Goal: Register for event/course

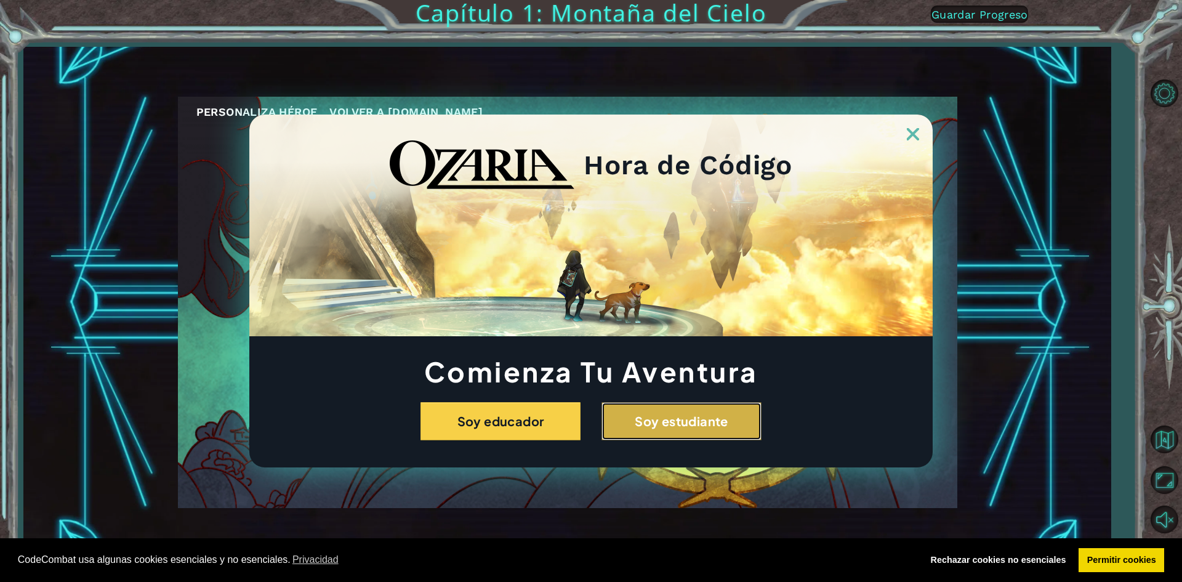
click at [706, 419] on button "Soy estudiante" at bounding box center [682, 421] width 160 height 38
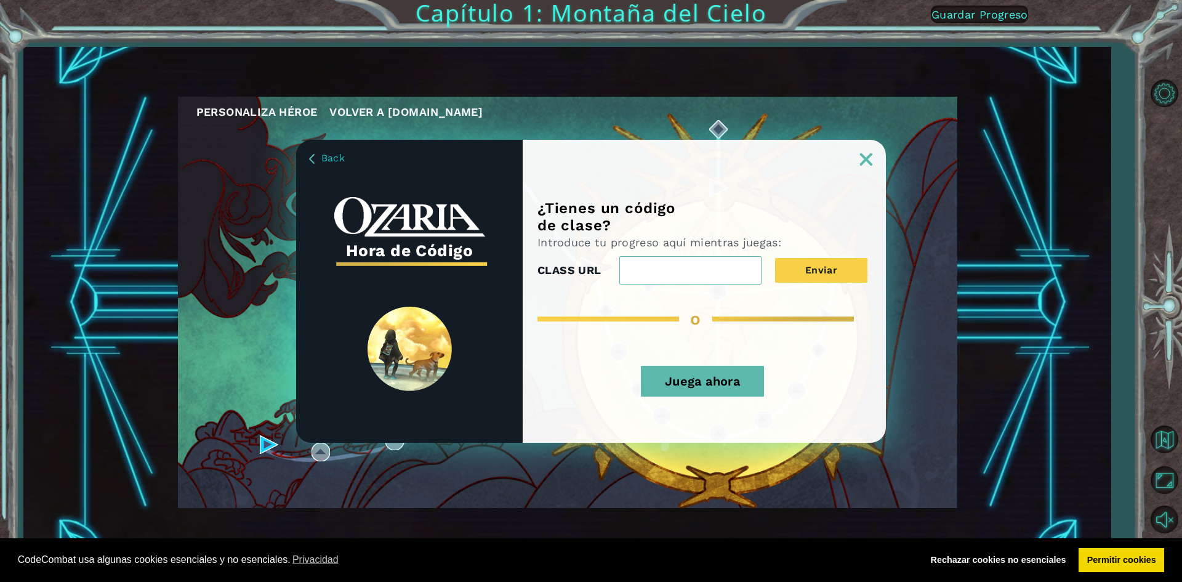
click at [639, 270] on input "CLASS URL" at bounding box center [691, 270] width 142 height 28
paste input "Python"
type input "Python"
click at [793, 269] on button "Enviar" at bounding box center [821, 270] width 92 height 25
click at [327, 156] on span "Back" at bounding box center [332, 158] width 23 height 12
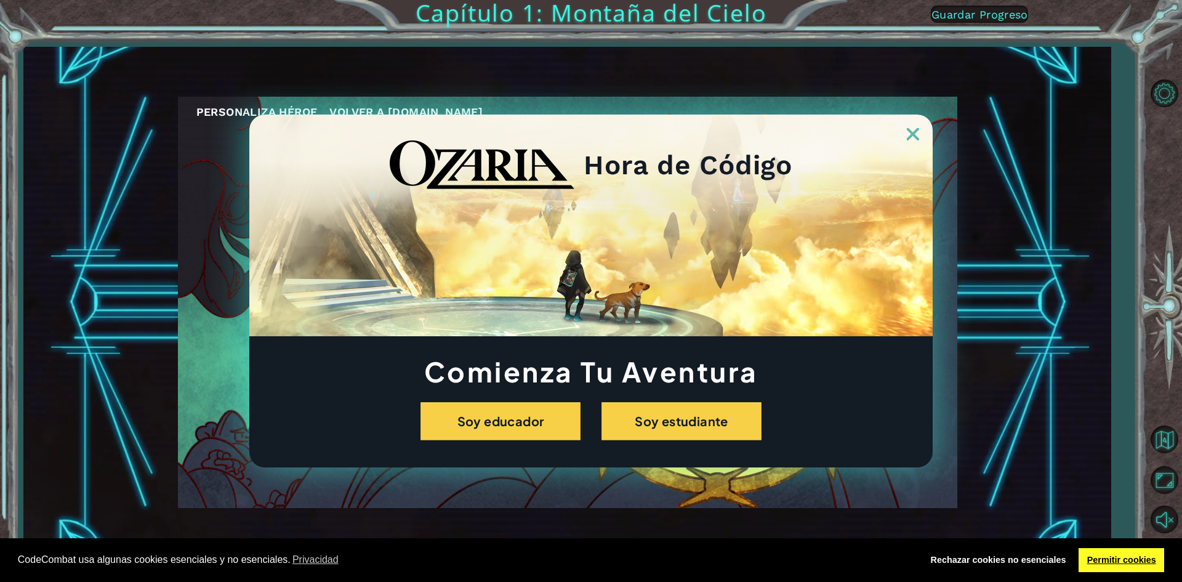
click at [1110, 559] on link "Permitir cookies" at bounding box center [1122, 560] width 86 height 25
click at [1160, 435] on div "Hora de Código Comienza Tu Aventura Soy educador Soy estudiante" at bounding box center [591, 291] width 1182 height 582
click at [1169, 475] on div "Hora de Código Comienza Tu Aventura Soy educador Soy estudiante" at bounding box center [591, 291] width 1182 height 582
click at [1170, 517] on div "Hora de Código Comienza Tu Aventura Soy educador Soy estudiante" at bounding box center [591, 291] width 1182 height 582
click at [1163, 90] on div "Hora de Código Comienza Tu Aventura Soy educador Soy estudiante" at bounding box center [591, 291] width 1182 height 582
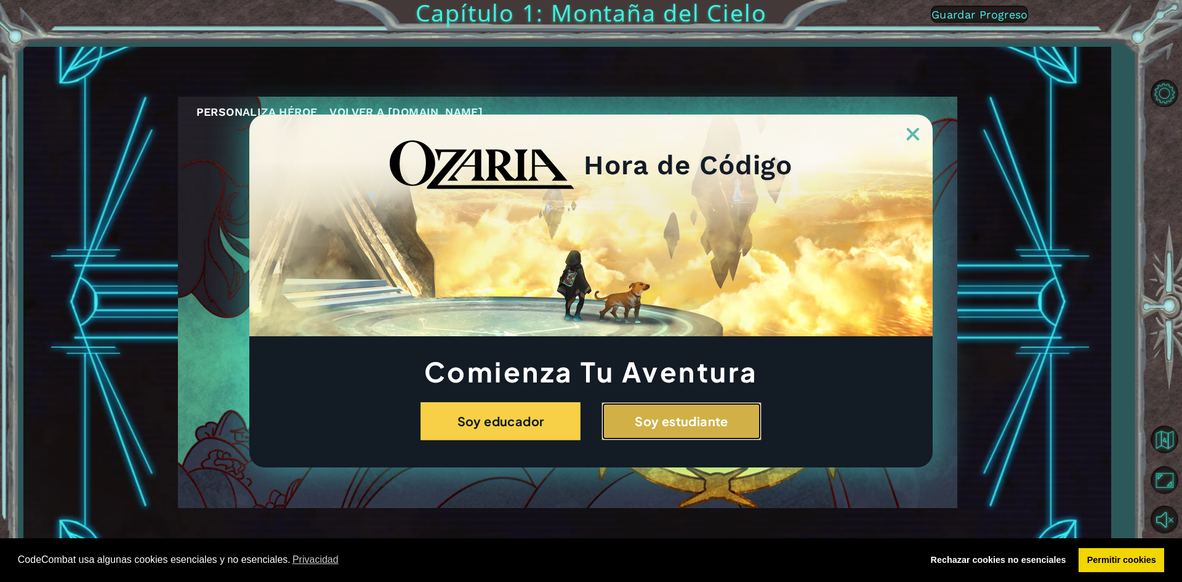
click at [665, 420] on button "Soy estudiante" at bounding box center [682, 421] width 160 height 38
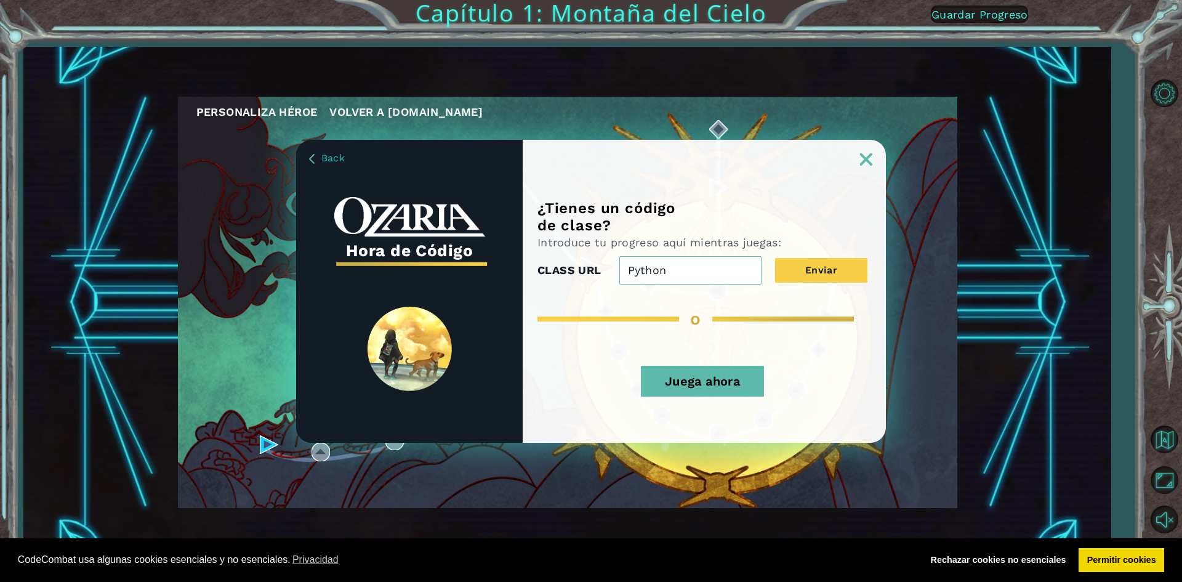
click at [694, 270] on input "Python" at bounding box center [691, 270] width 142 height 28
drag, startPoint x: 678, startPoint y: 268, endPoint x: 532, endPoint y: 273, distance: 146.0
click at [546, 278] on div "CLASS URL Python Enviar" at bounding box center [703, 270] width 330 height 28
paste input "Ozaria"
type input "Ozaria"
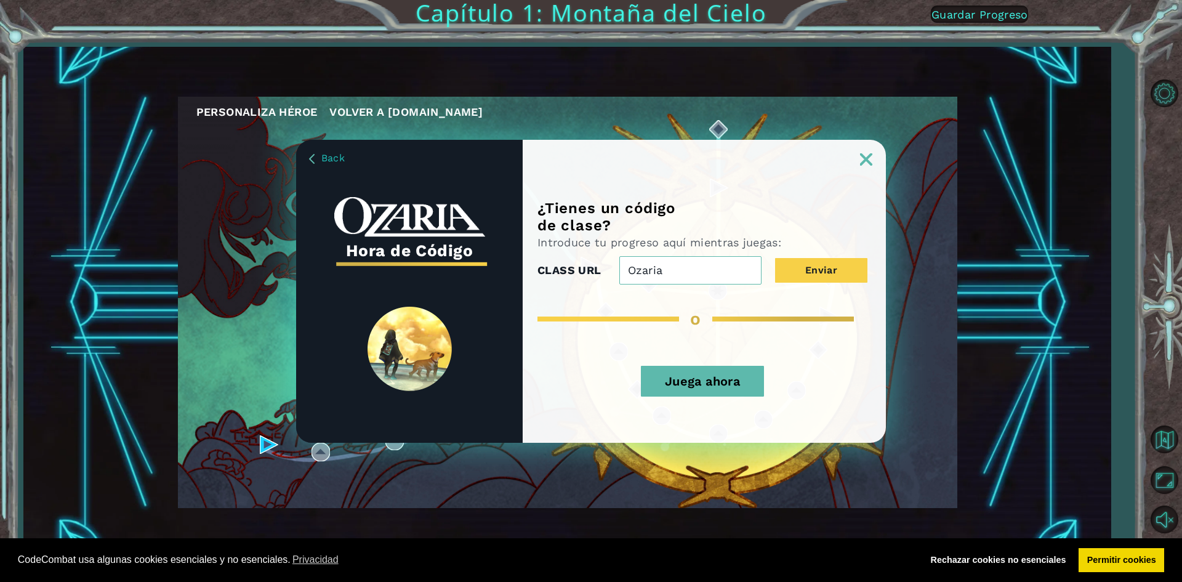
click at [775, 258] on button "Enviar" at bounding box center [821, 270] width 92 height 25
